Goal: Navigation & Orientation: Find specific page/section

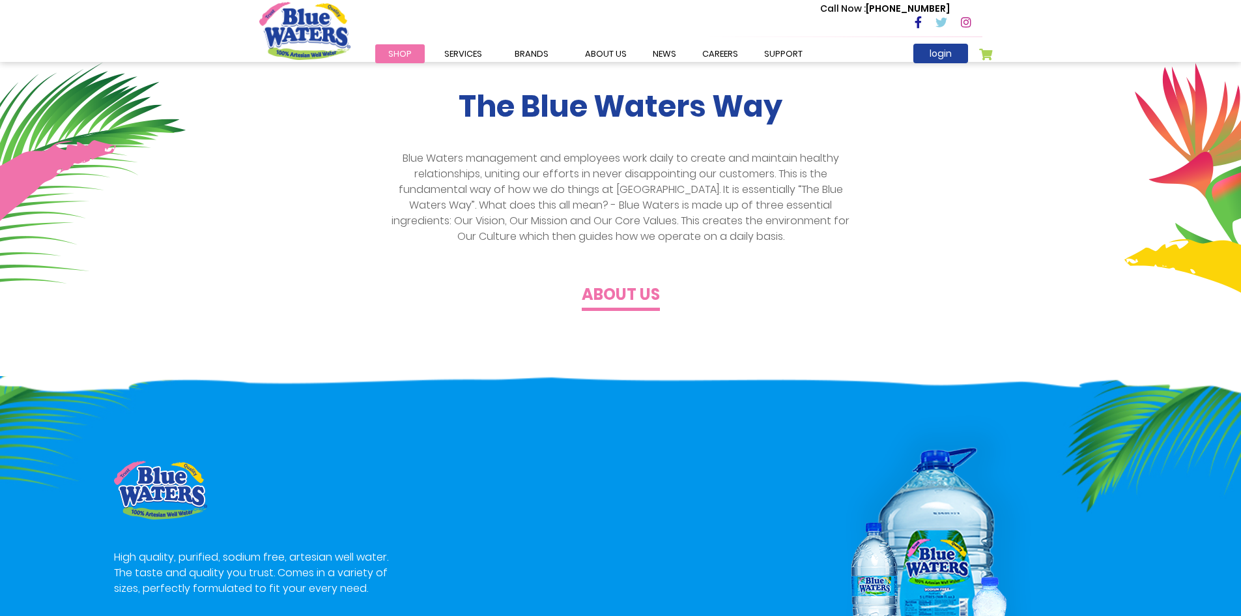
scroll to position [326, 0]
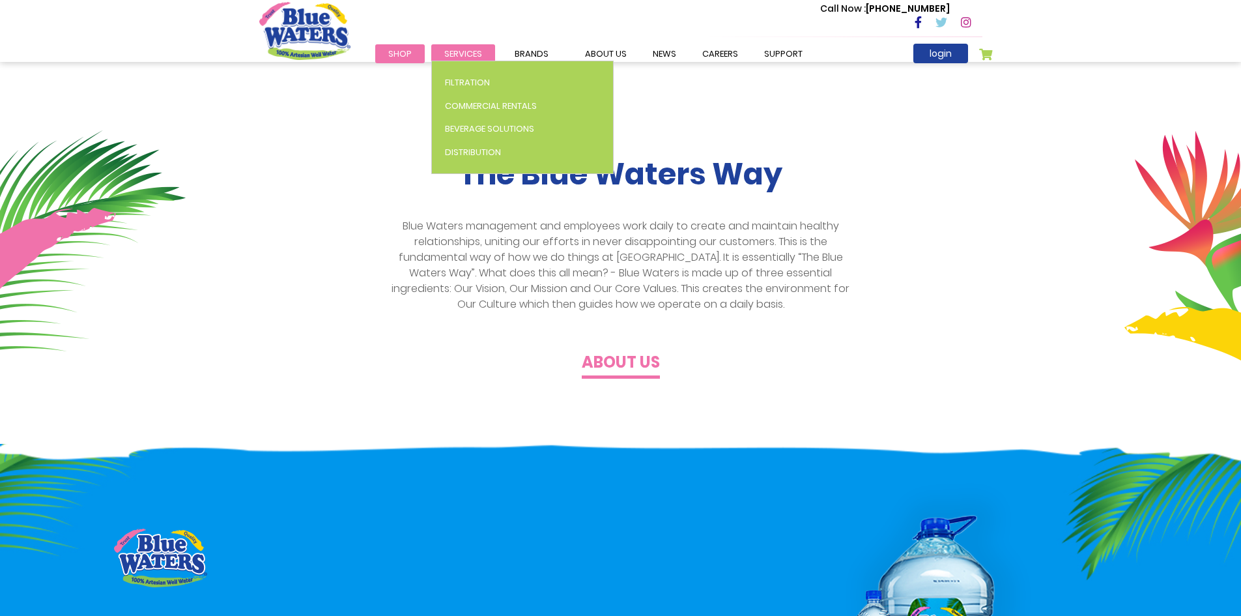
click at [453, 51] on span "Services" at bounding box center [463, 54] width 38 height 12
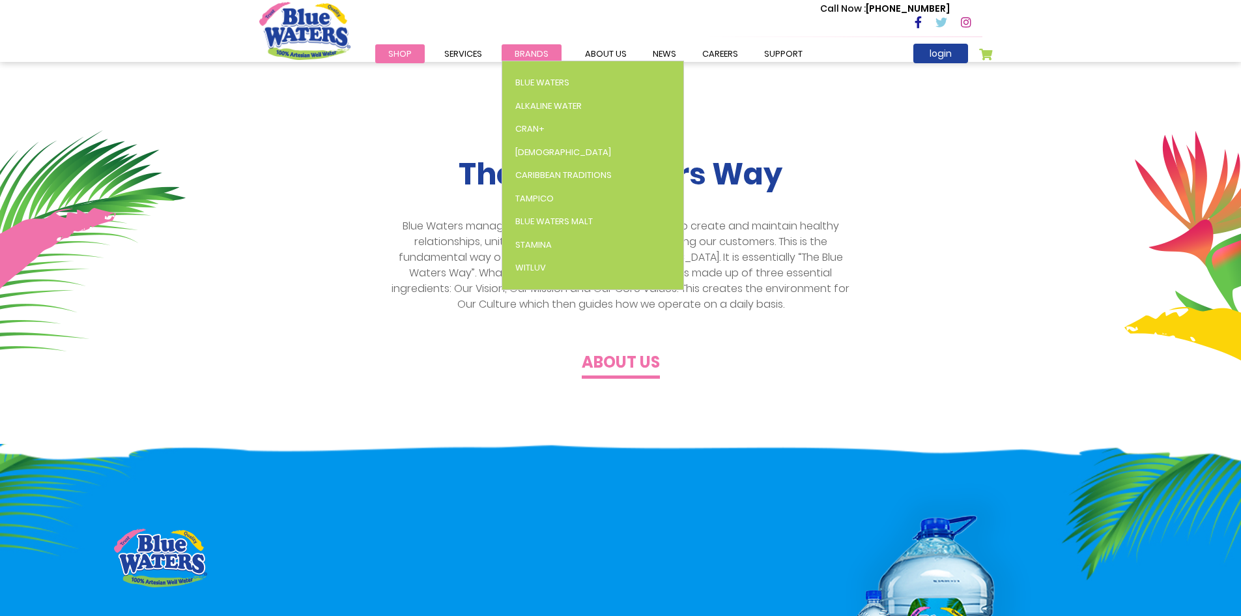
click at [522, 54] on span "Brands" at bounding box center [532, 54] width 34 height 12
